Goal: Information Seeking & Learning: Learn about a topic

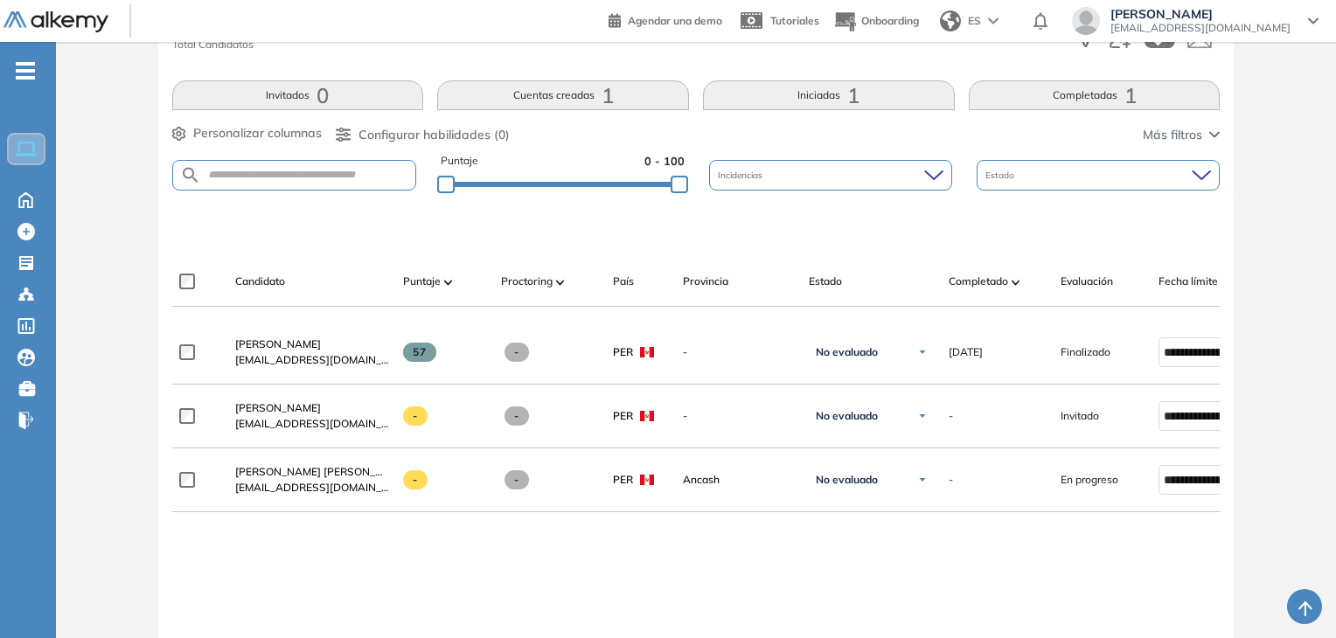
scroll to position [325, 0]
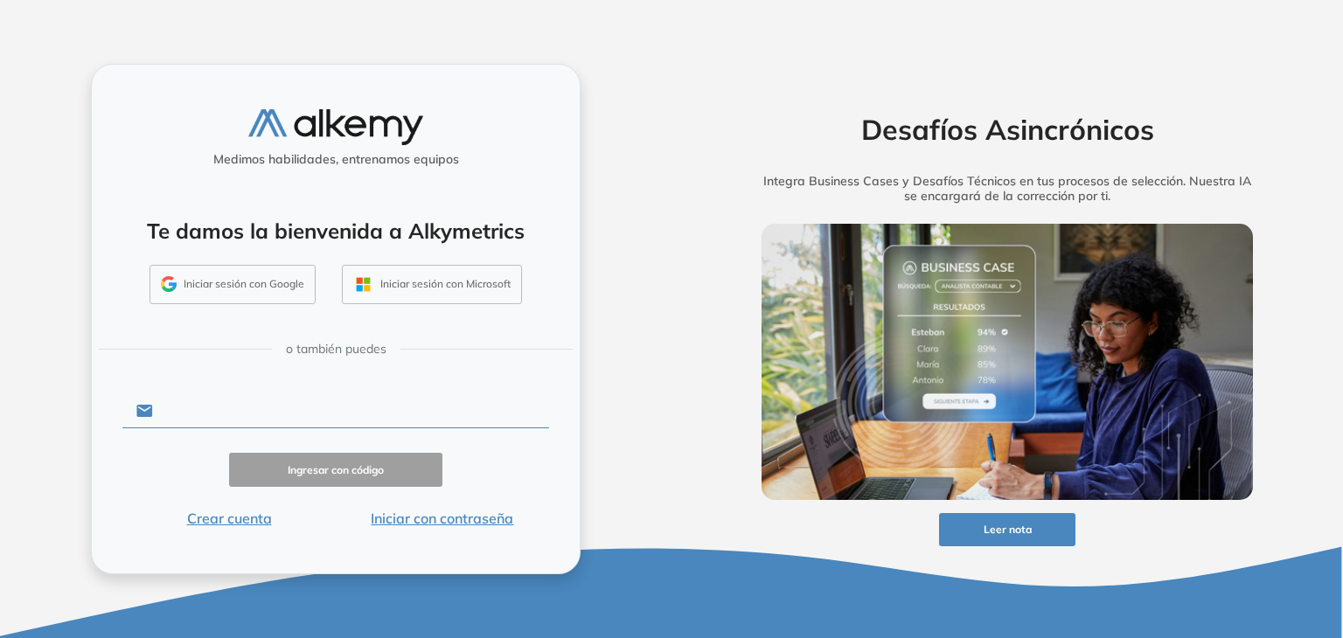
click at [293, 410] on input "text" at bounding box center [351, 410] width 396 height 33
type input "**********"
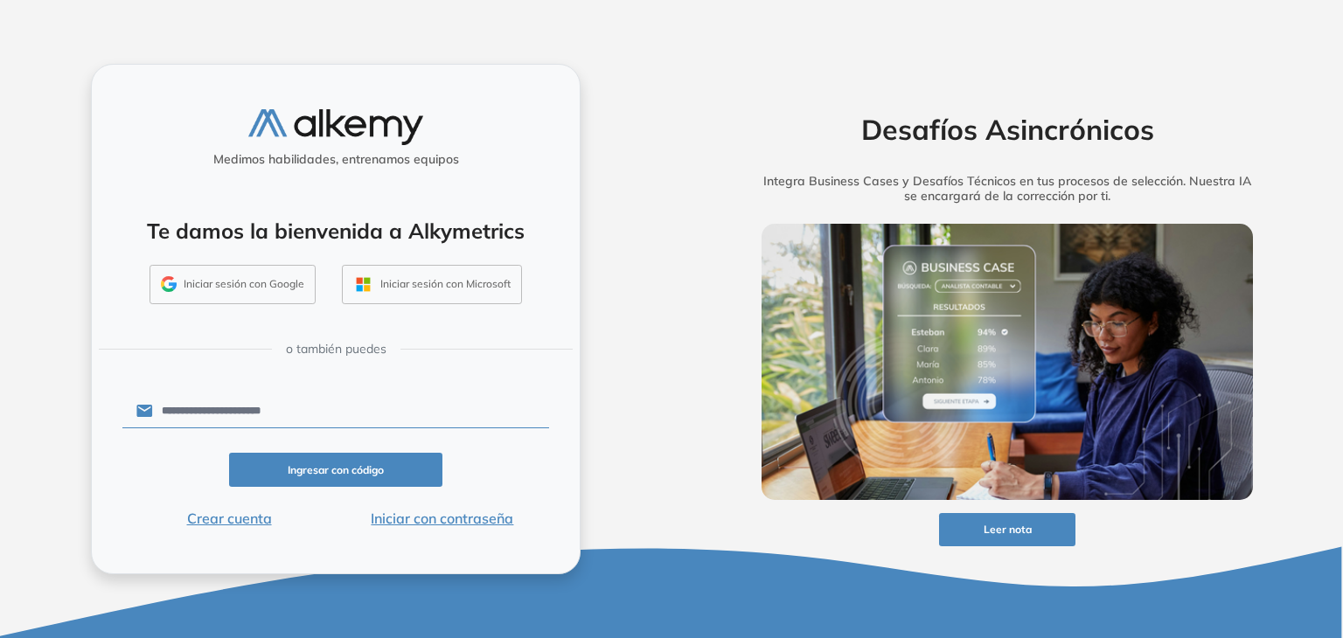
click at [305, 465] on button "Ingresar con código" at bounding box center [335, 470] width 213 height 34
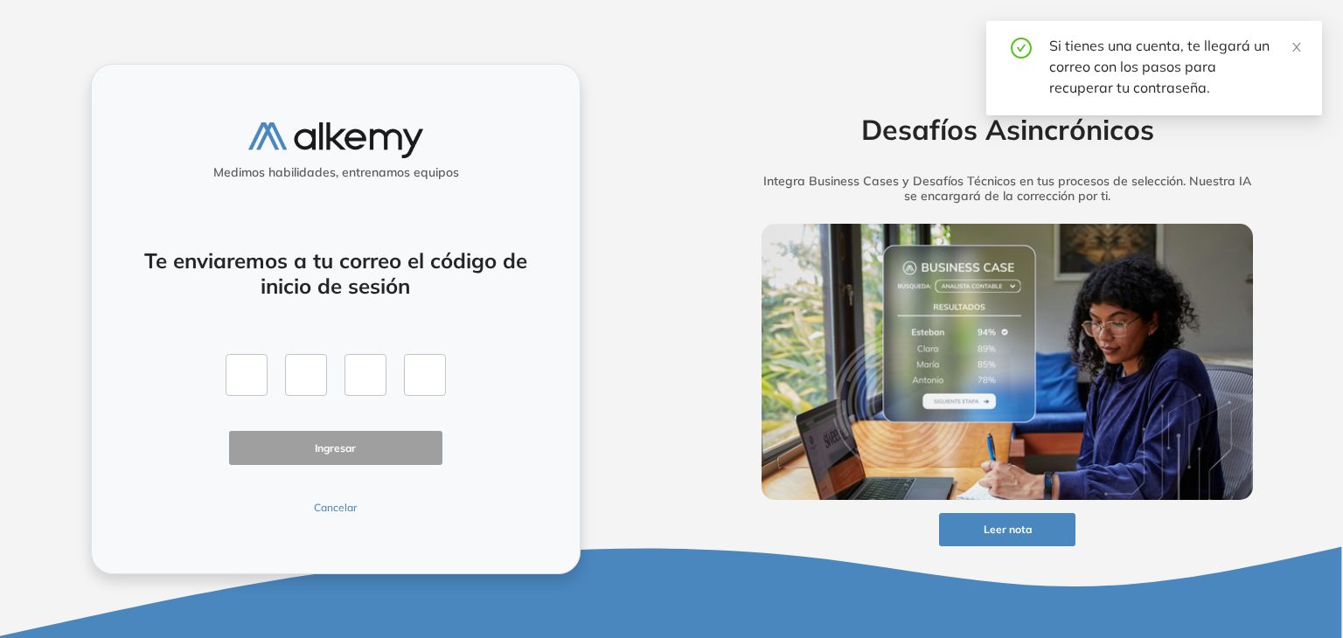
click at [330, 515] on button "Cancelar" at bounding box center [335, 508] width 213 height 16
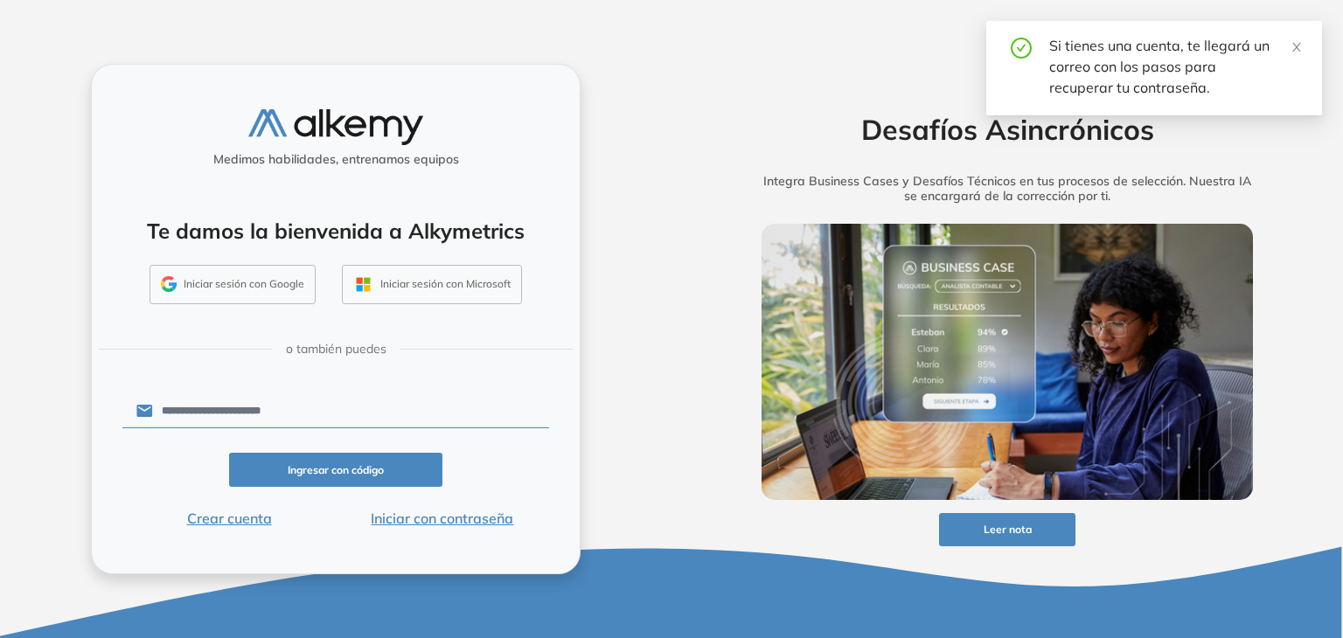
click at [409, 518] on button "Iniciar con contraseña" at bounding box center [442, 518] width 213 height 21
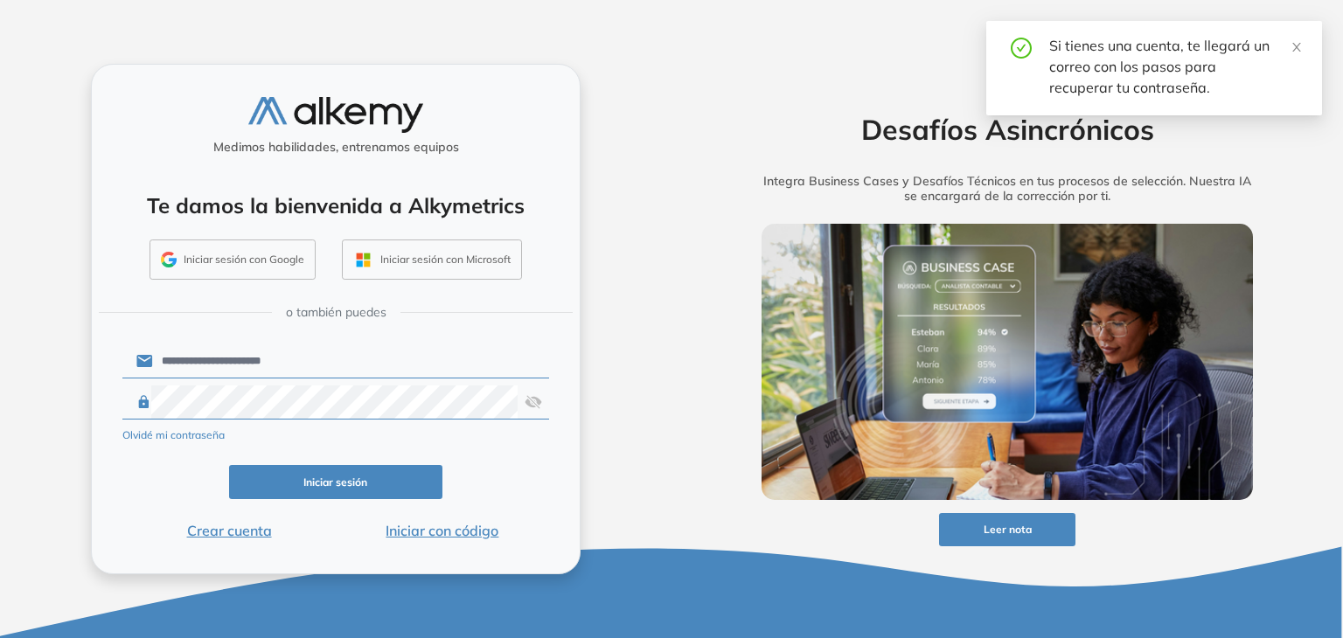
click at [386, 493] on button "Iniciar sesión" at bounding box center [335, 482] width 213 height 34
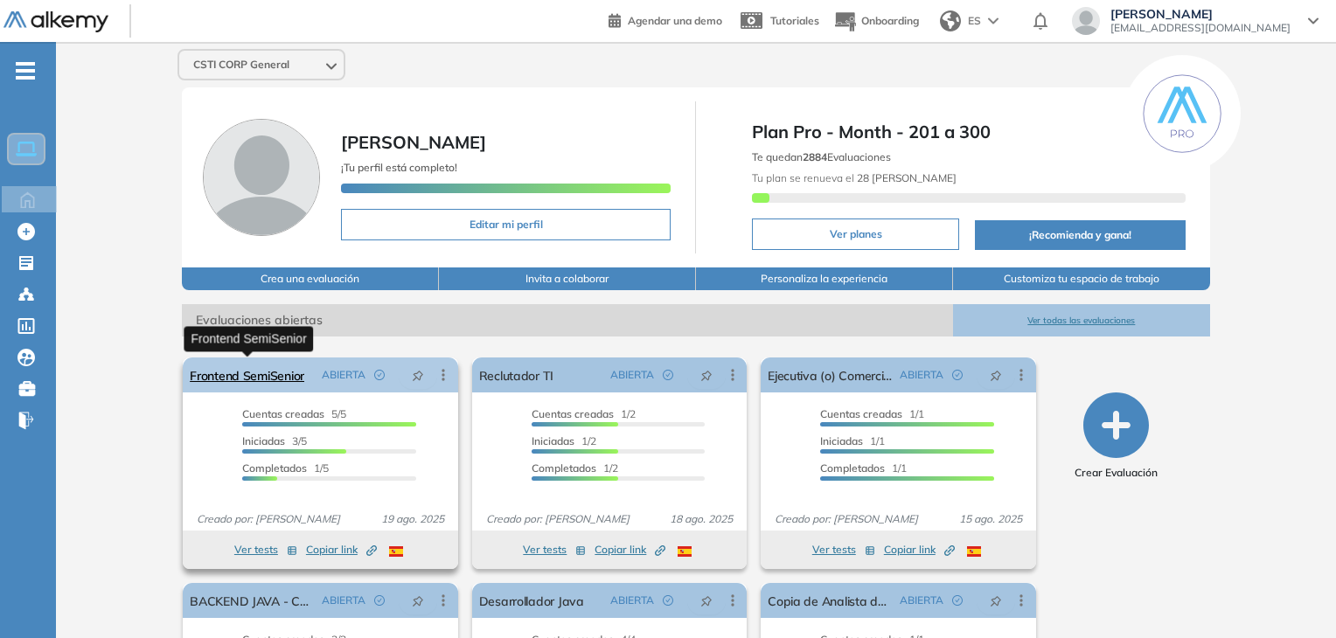
click at [278, 382] on link "Frontend SemiSenior" at bounding box center [247, 374] width 114 height 35
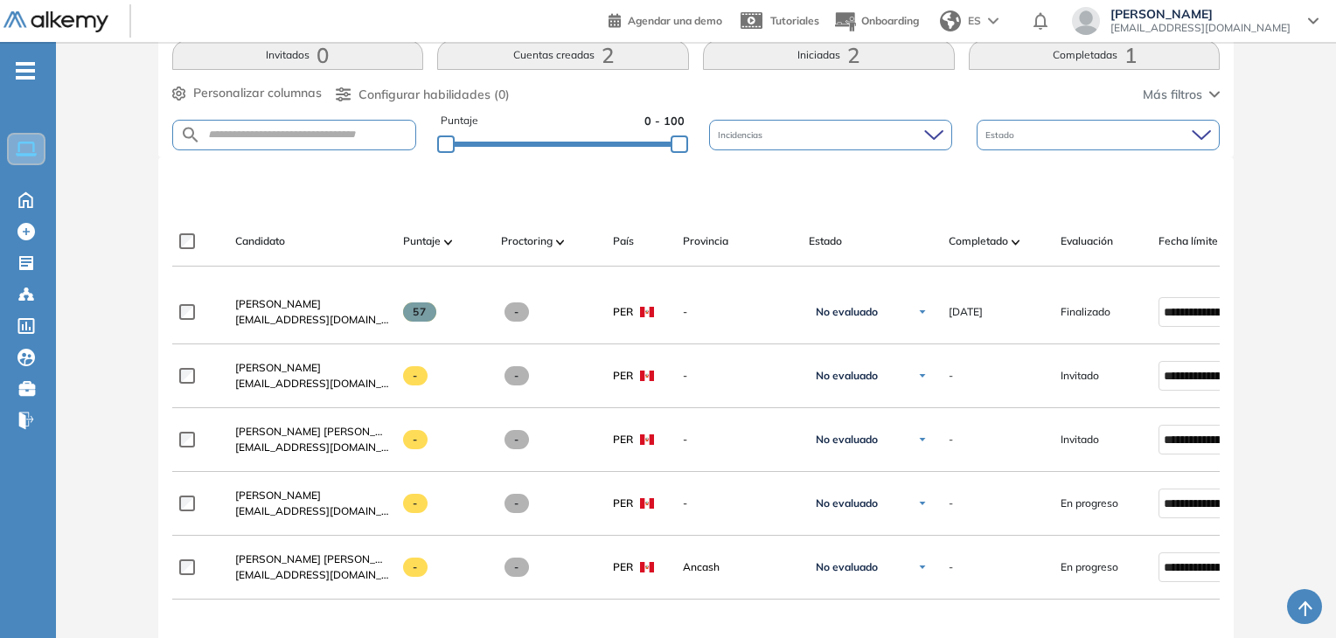
scroll to position [386, 0]
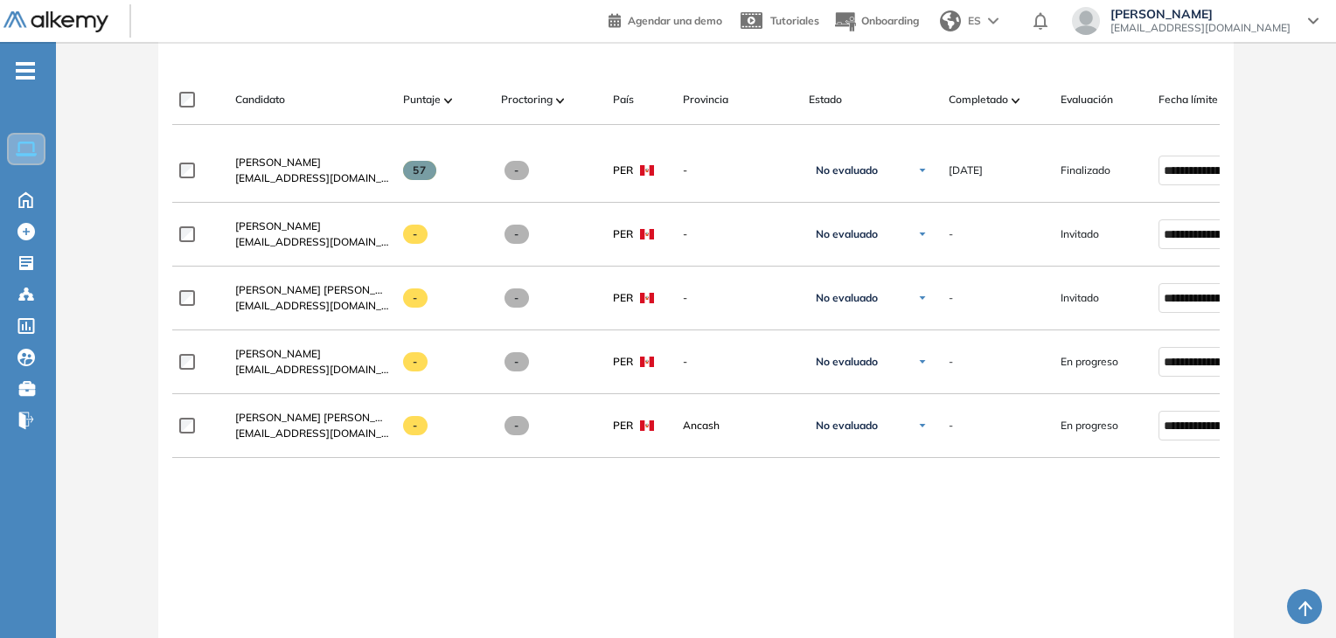
scroll to position [514, 0]
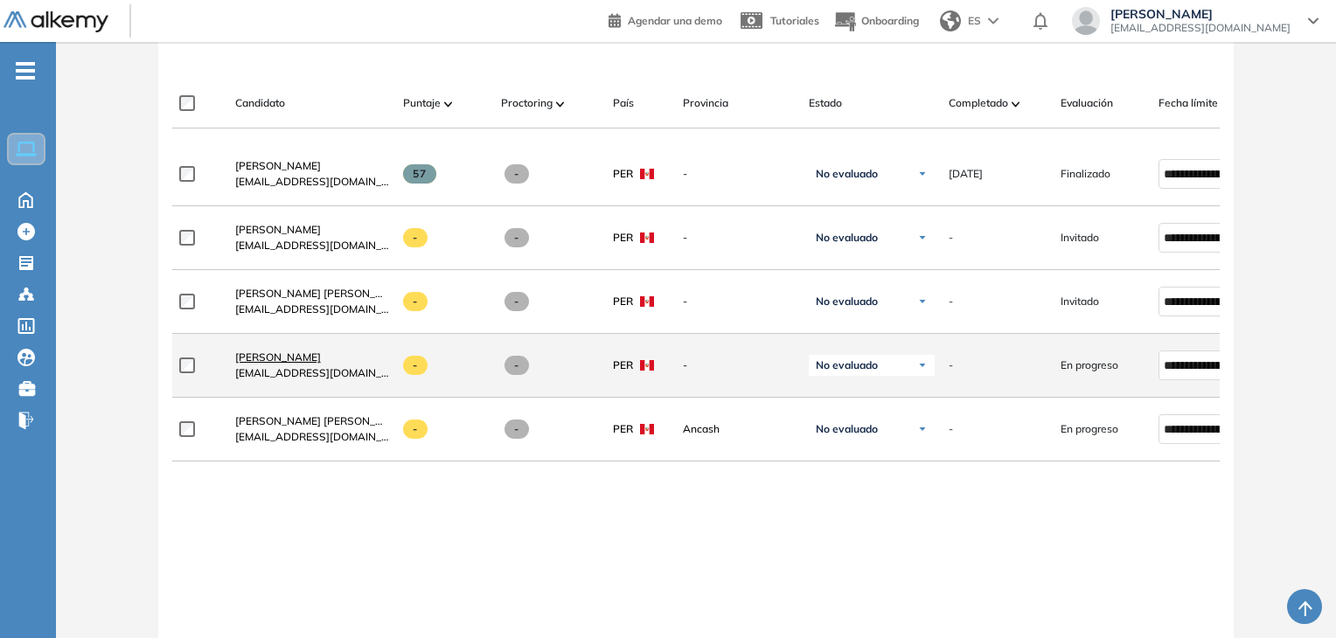
click at [297, 360] on span "[PERSON_NAME]" at bounding box center [278, 356] width 86 height 13
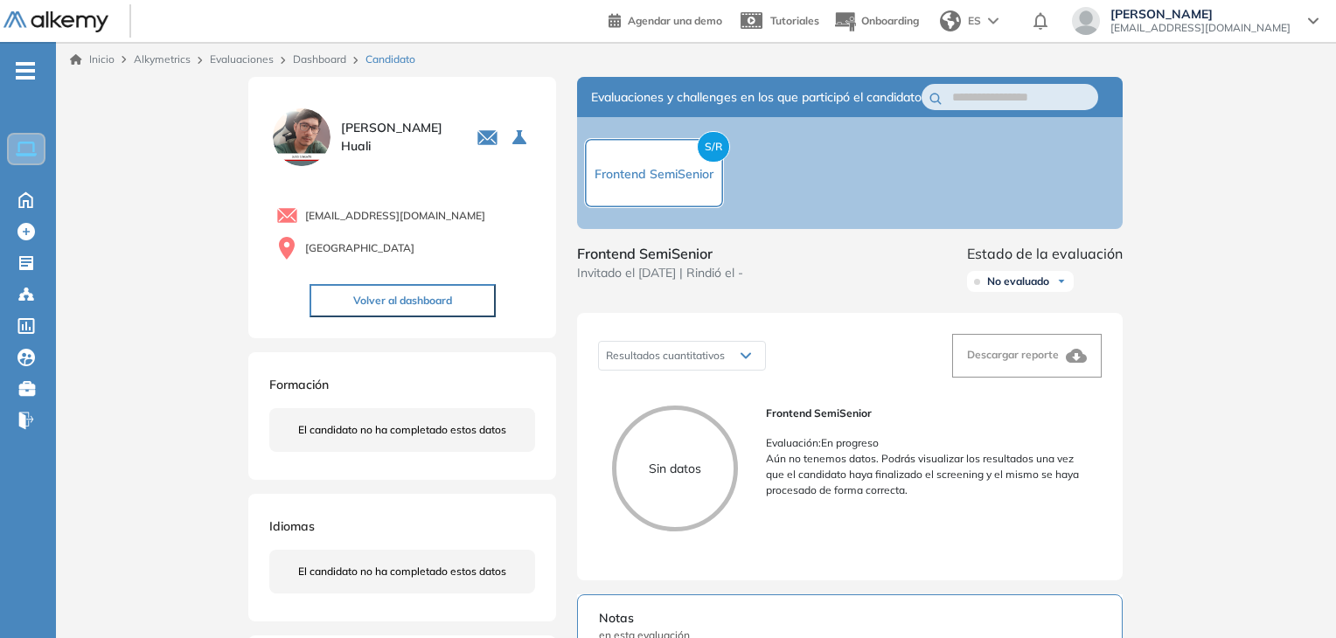
scroll to position [24, 0]
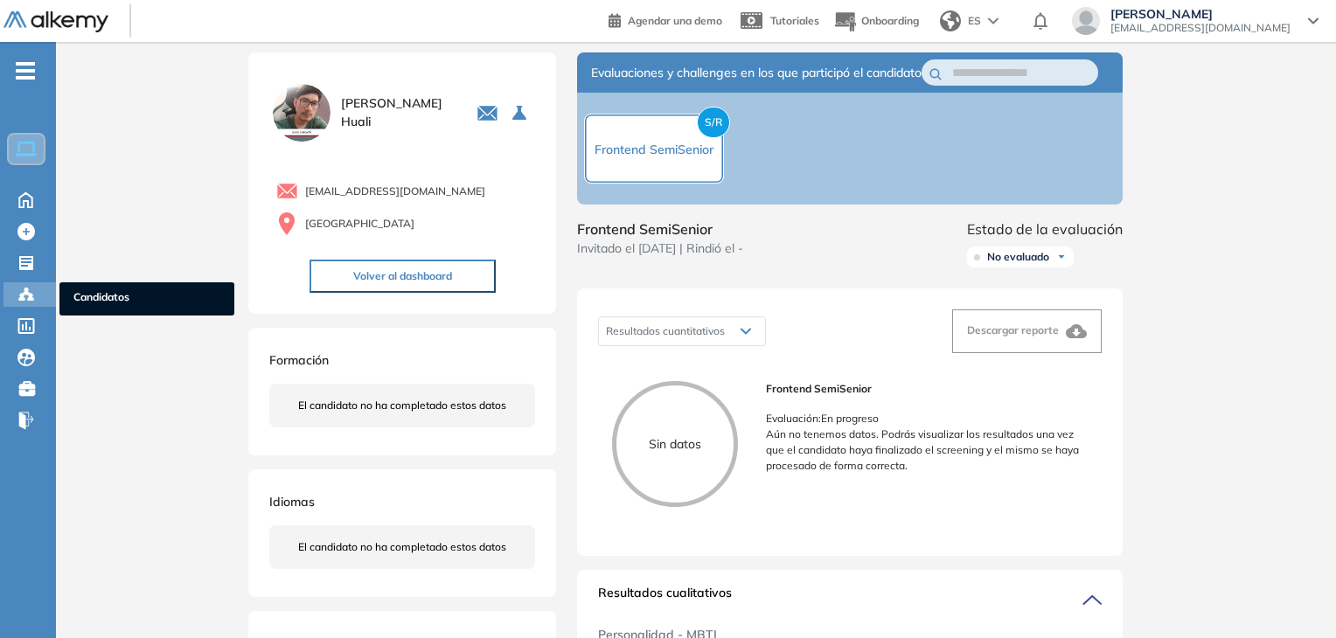
click at [24, 292] on icon at bounding box center [26, 293] width 5 height 3
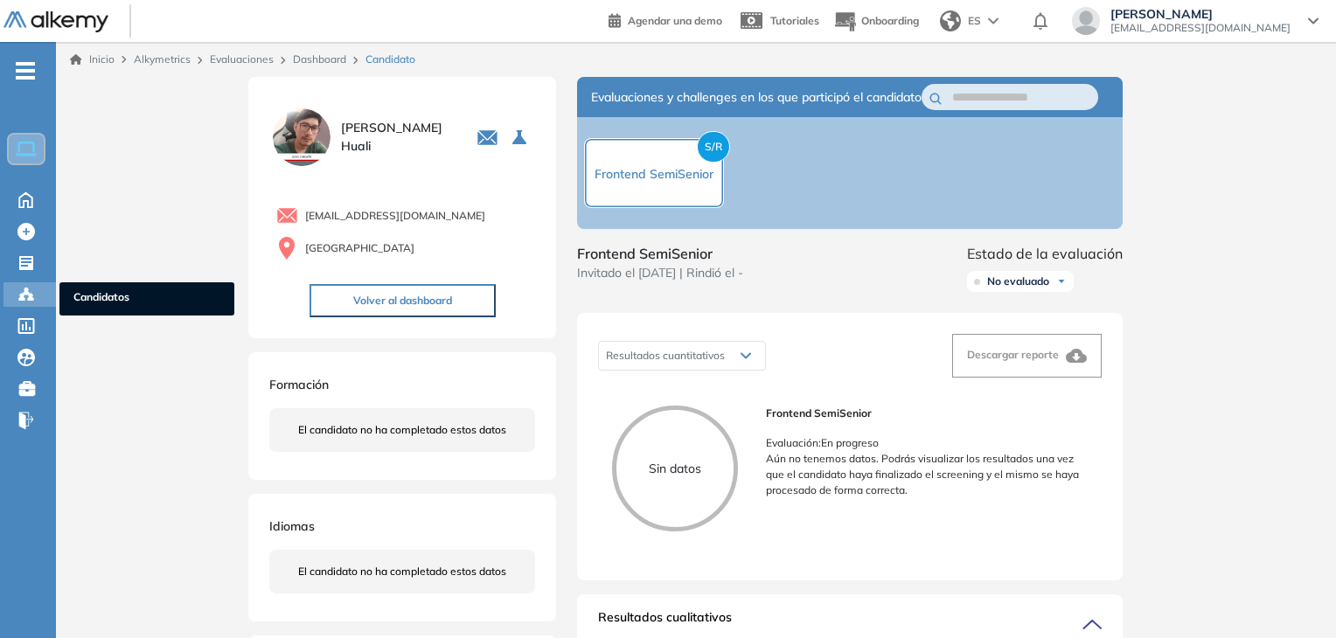
click at [31, 298] on icon at bounding box center [30, 298] width 5 height 3
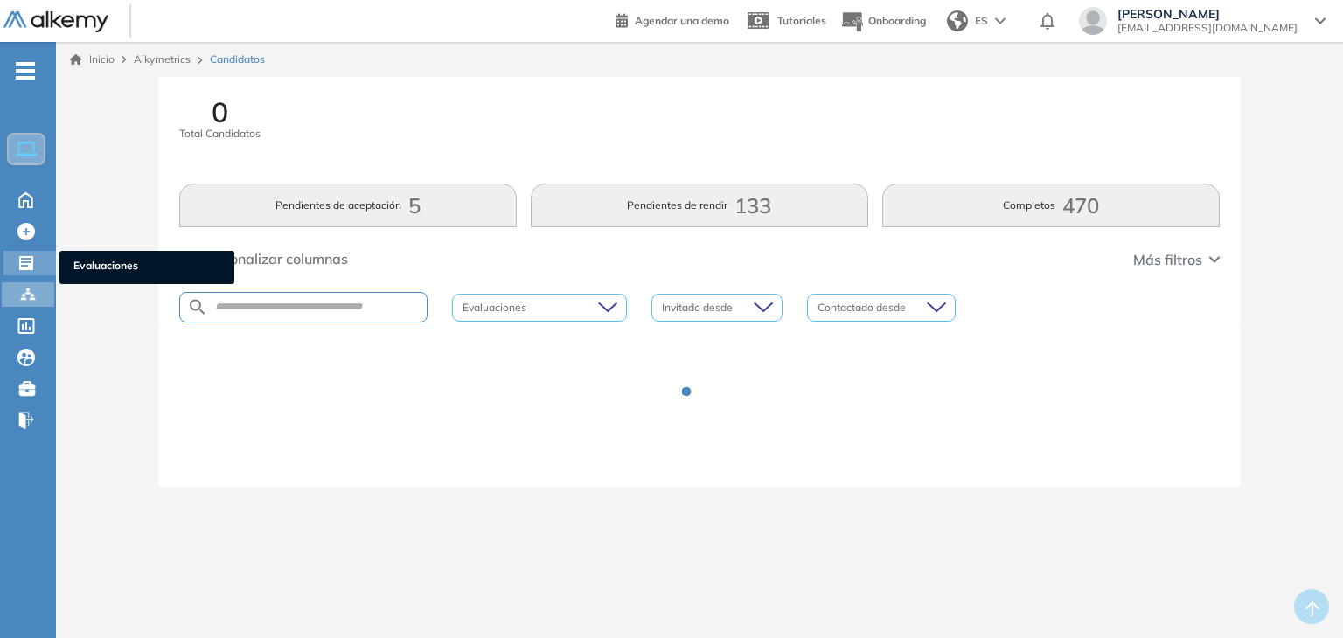
click at [33, 263] on icon at bounding box center [25, 262] width 17 height 17
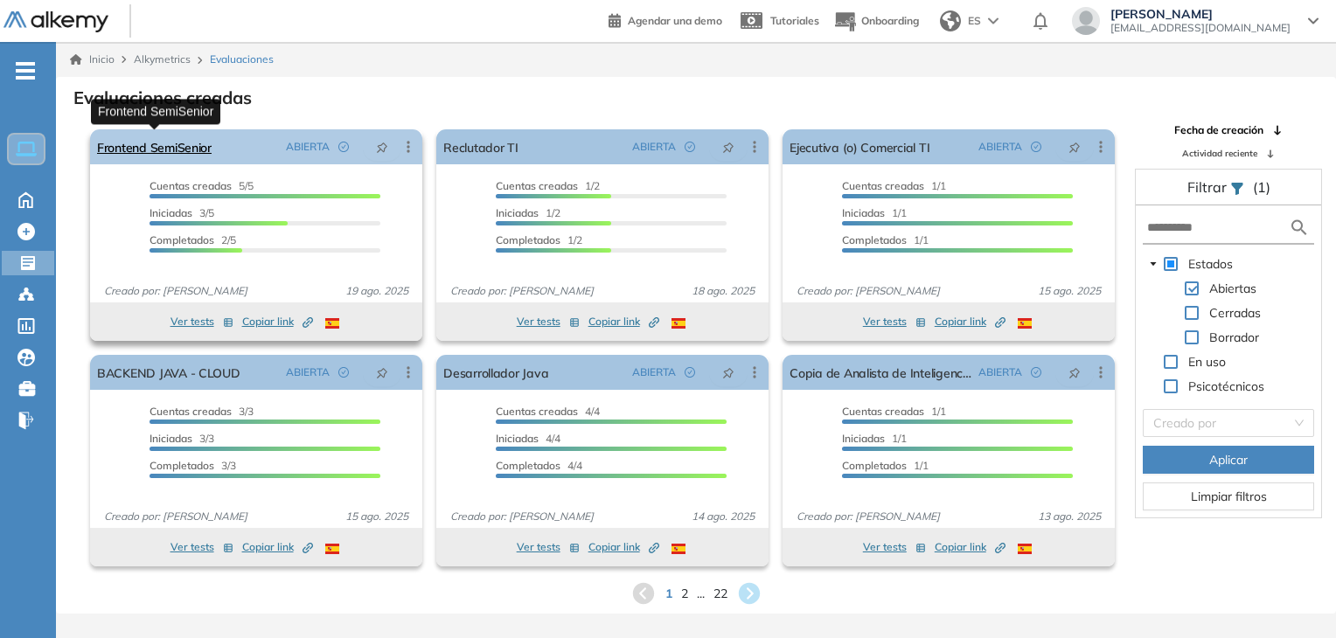
click at [197, 148] on link "Frontend SemiSenior" at bounding box center [154, 146] width 114 height 35
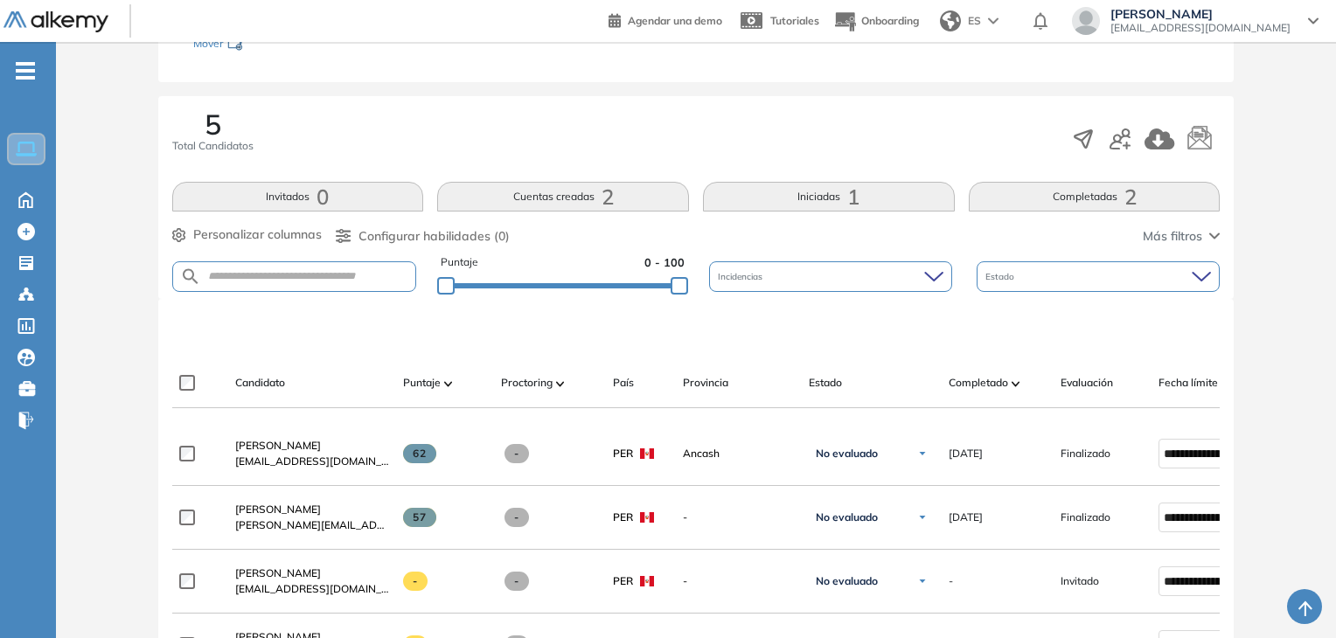
scroll to position [291, 0]
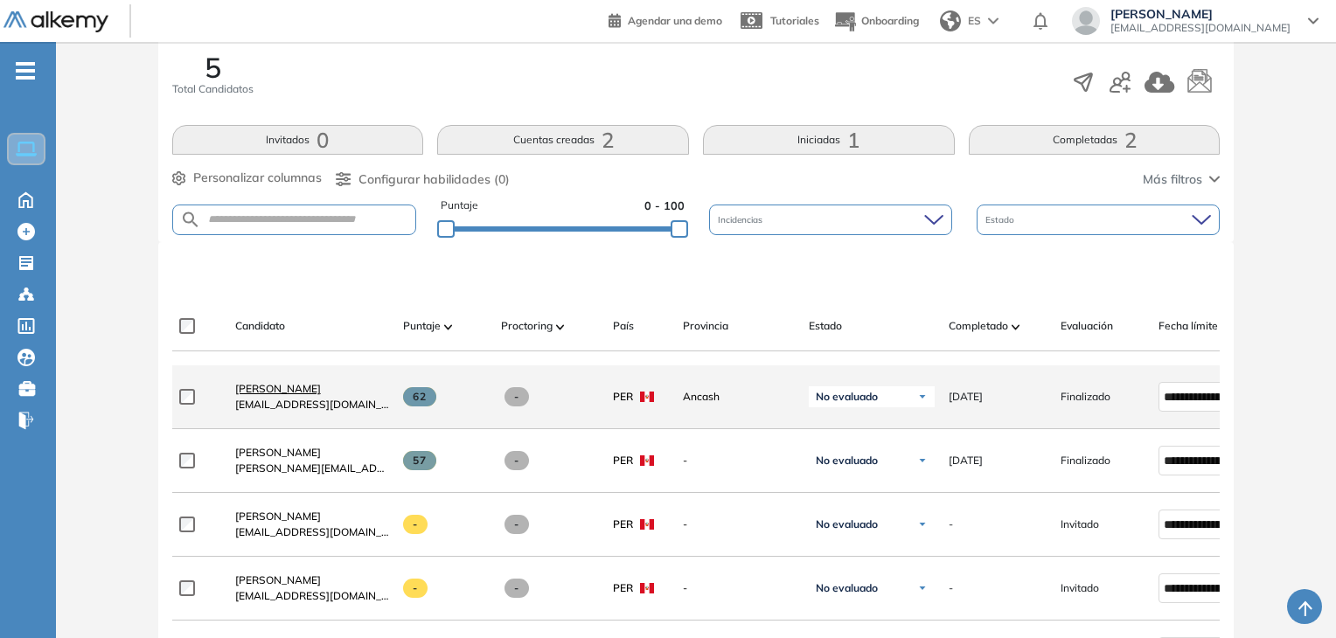
click at [321, 395] on span "[PERSON_NAME]" at bounding box center [278, 388] width 86 height 13
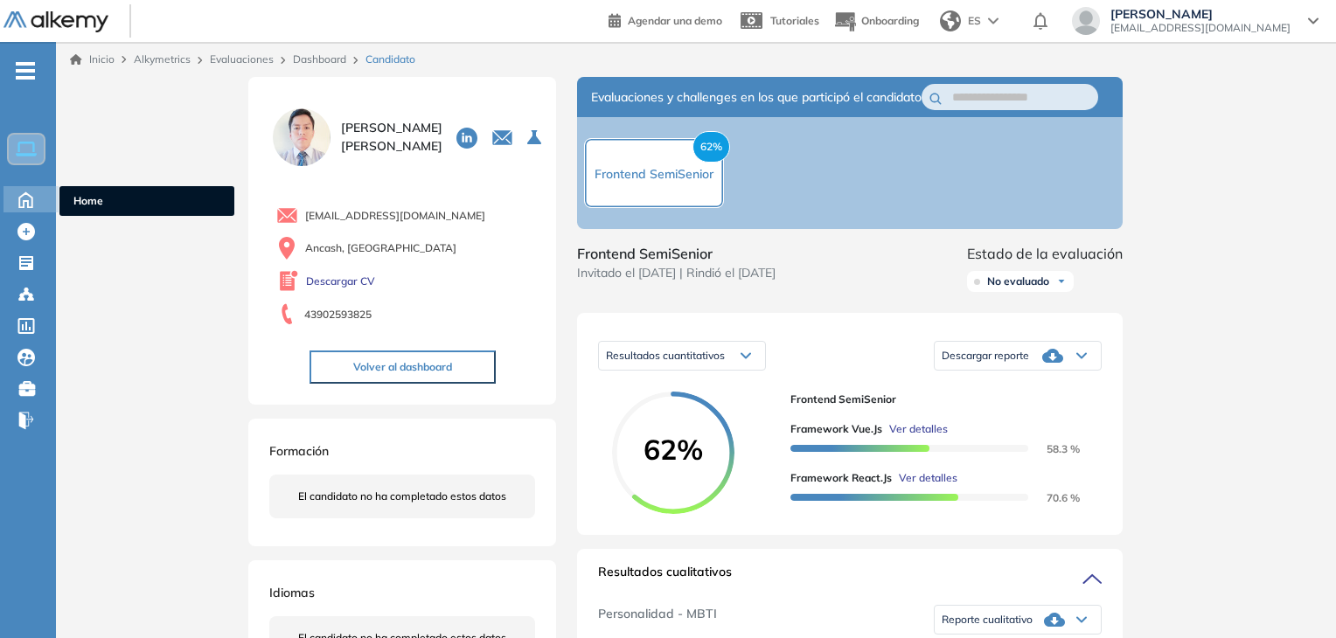
click at [21, 203] on icon at bounding box center [25, 198] width 31 height 21
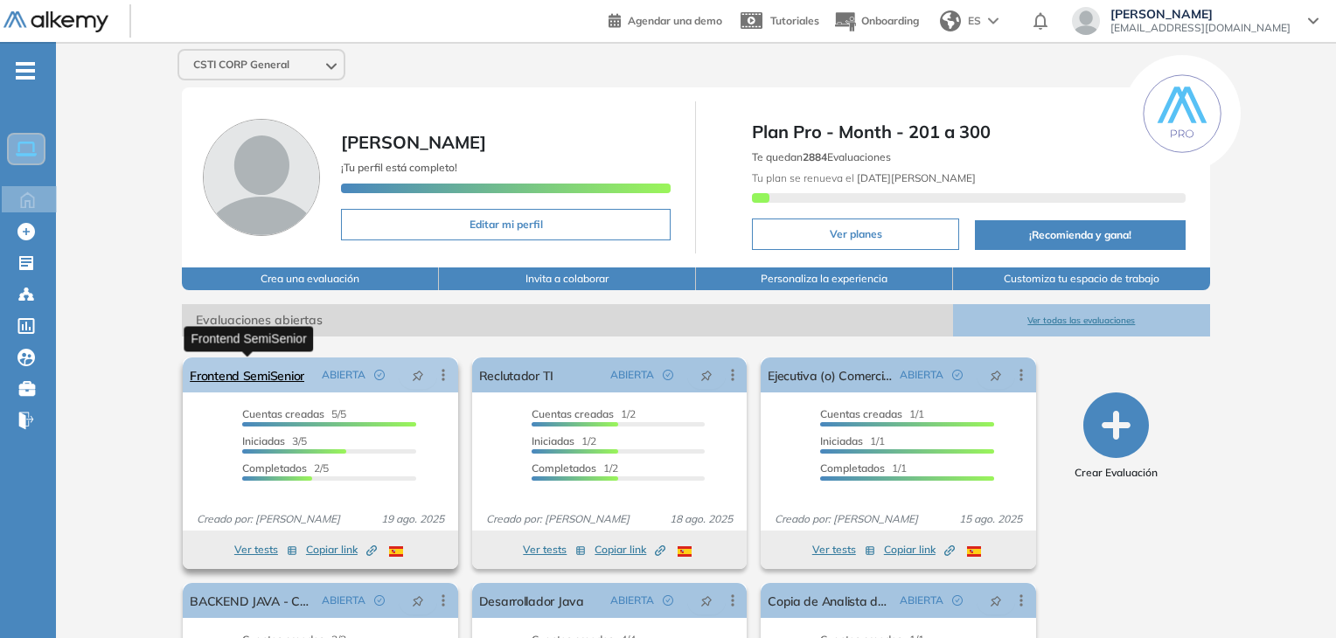
click at [258, 377] on link "Frontend SemiSenior" at bounding box center [247, 374] width 114 height 35
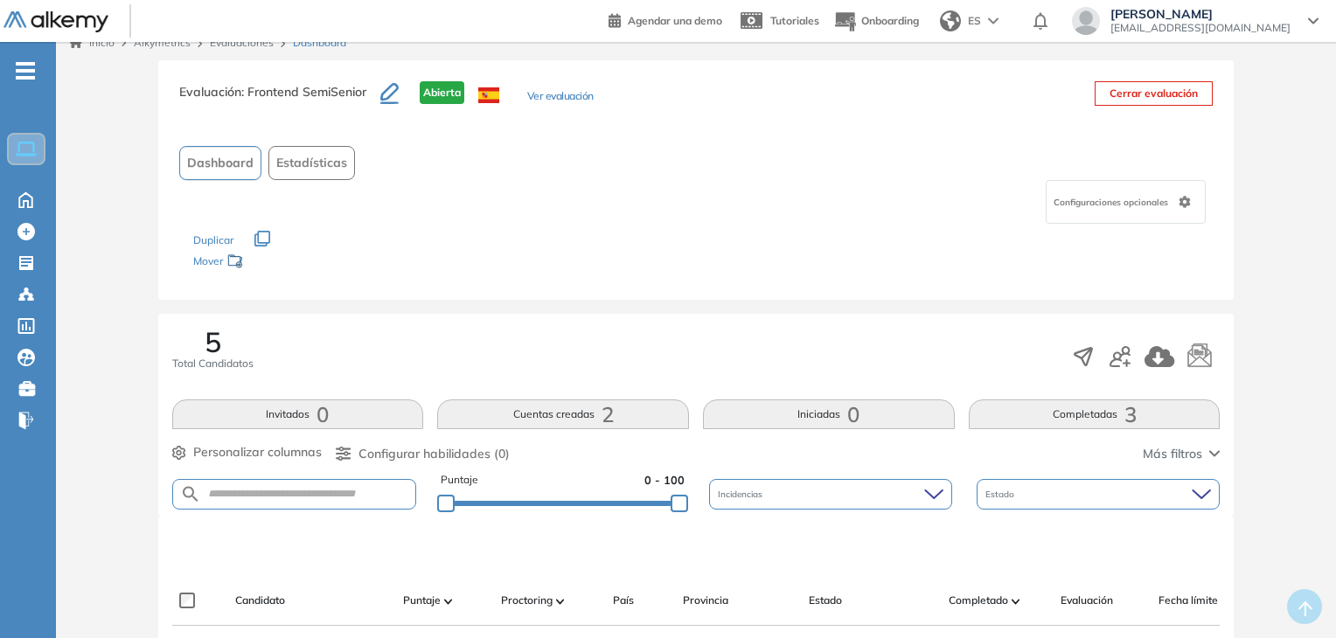
scroll to position [574, 0]
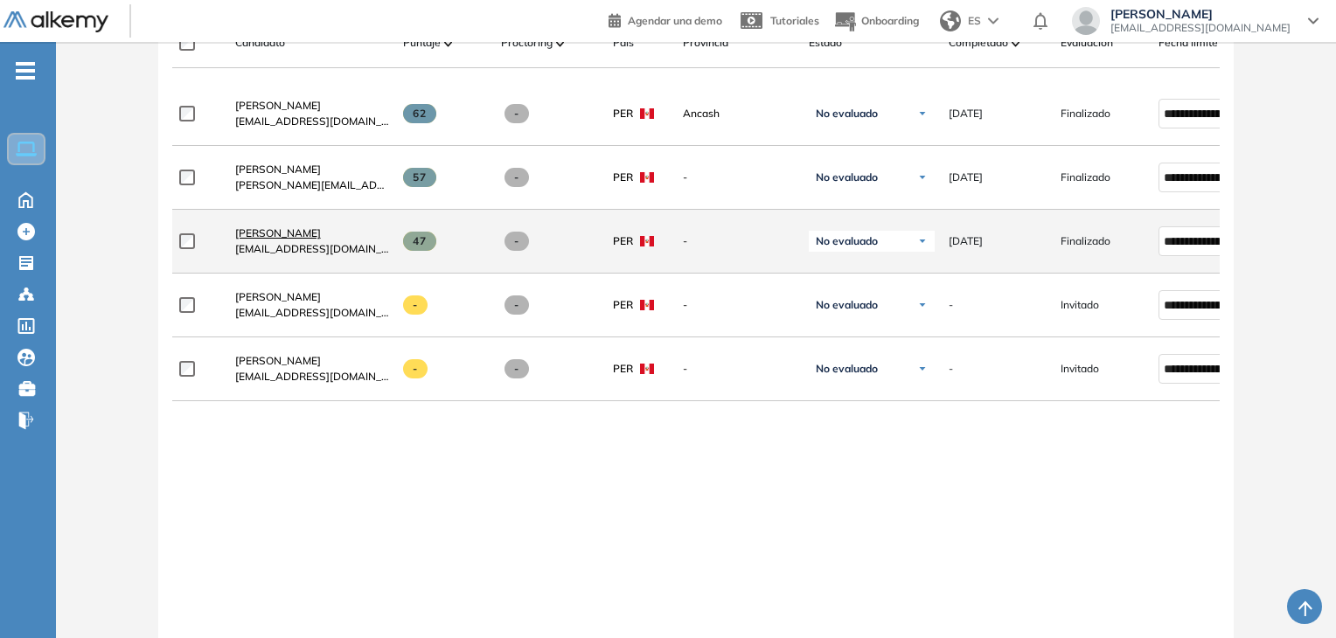
click at [311, 235] on span "[PERSON_NAME]" at bounding box center [278, 232] width 86 height 13
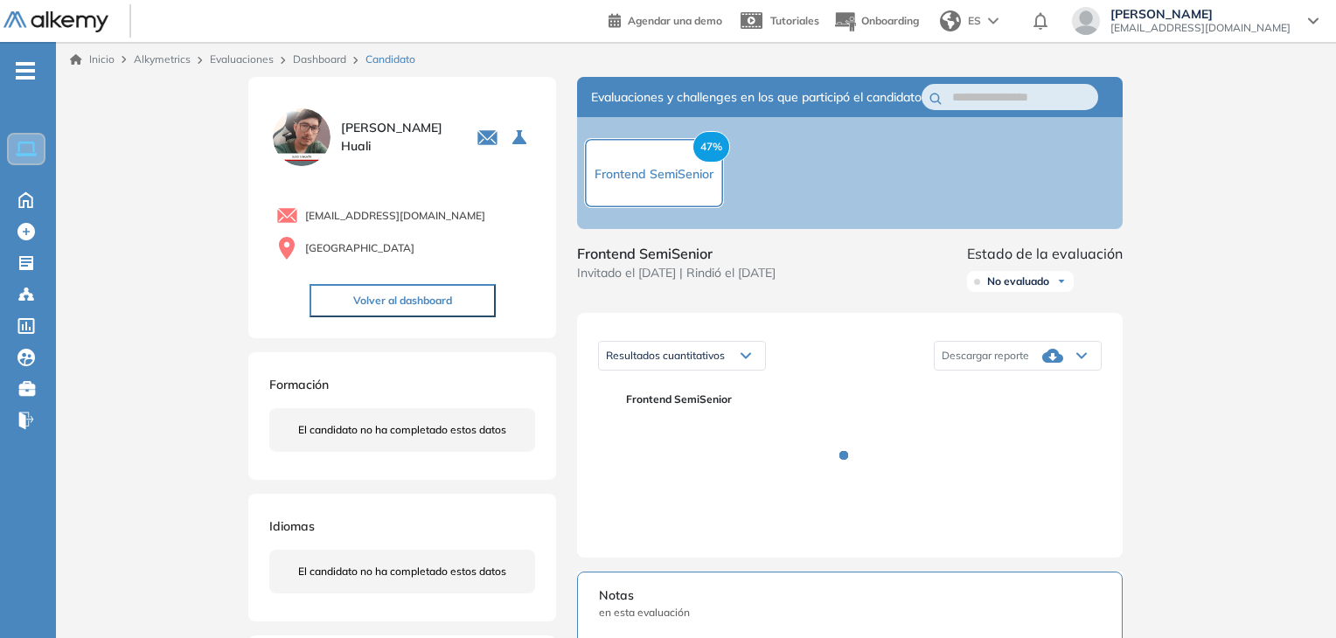
click at [809, 378] on div "Resultados cuantitativos Resultados cuantitativos Descargar reporte Descargar i…" at bounding box center [849, 356] width 503 height 44
click at [28, 292] on icon at bounding box center [26, 293] width 5 height 3
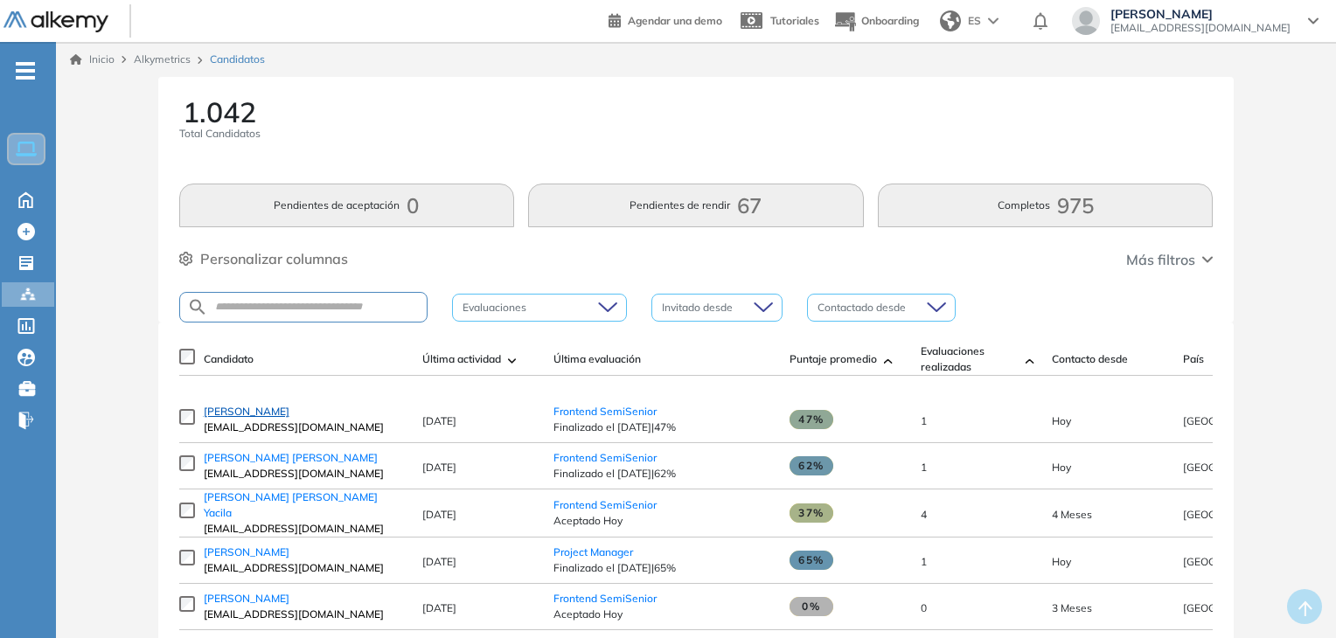
click at [245, 418] on span "[PERSON_NAME]" at bounding box center [247, 411] width 86 height 13
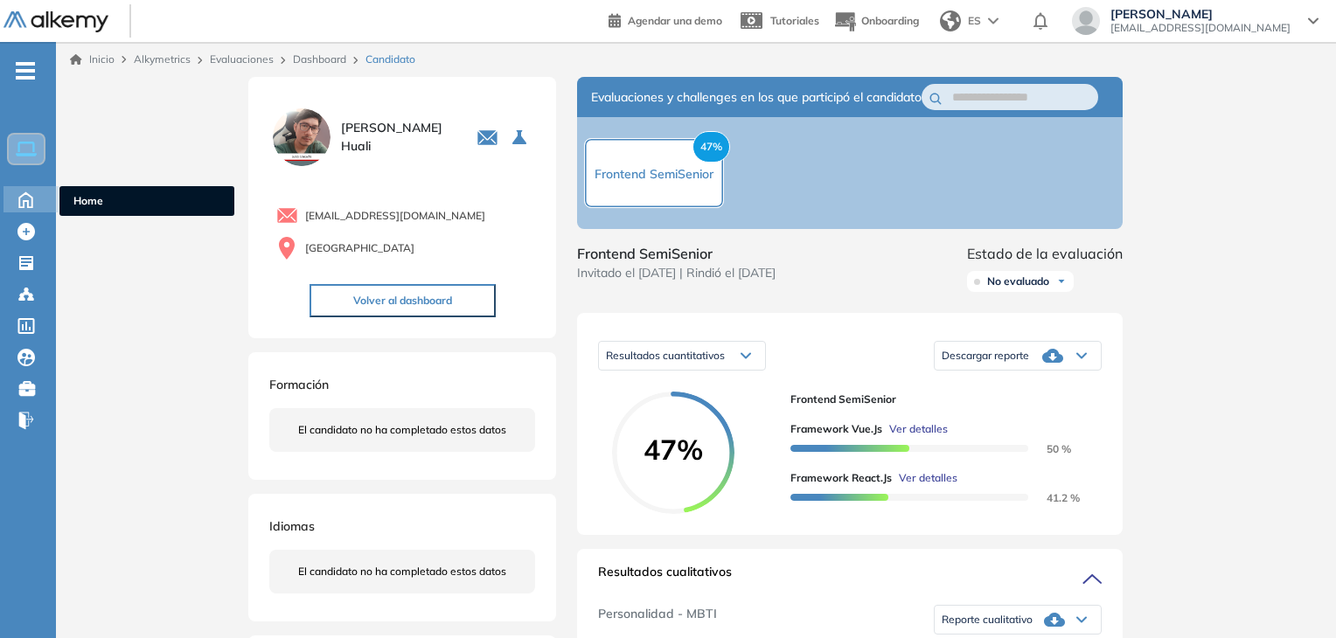
click at [17, 200] on icon at bounding box center [25, 198] width 31 height 21
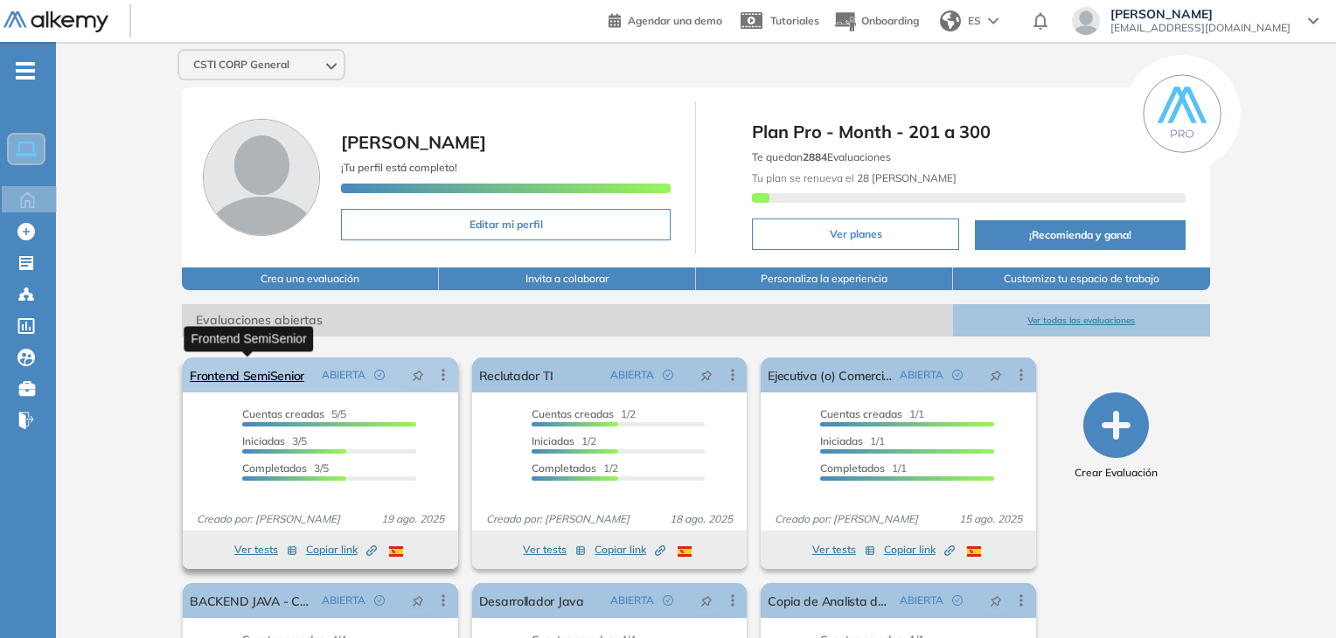
click at [246, 374] on link "Frontend SemiSenior" at bounding box center [247, 374] width 114 height 35
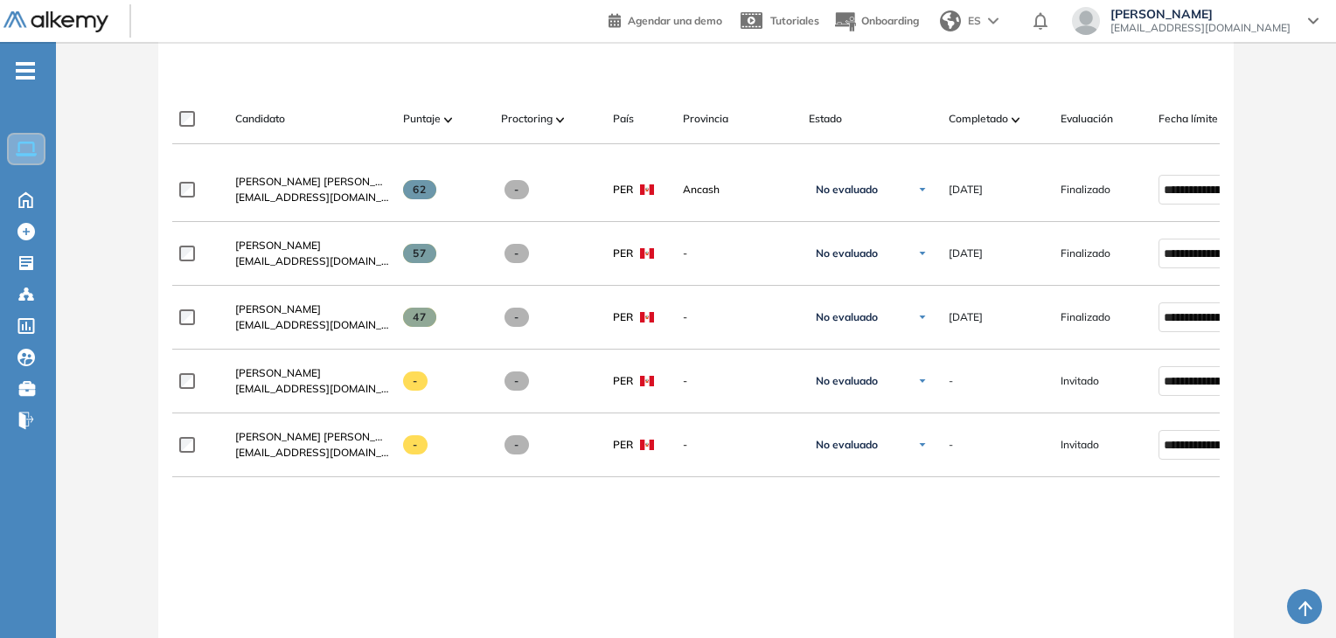
scroll to position [496, 0]
